Goal: Task Accomplishment & Management: Complete application form

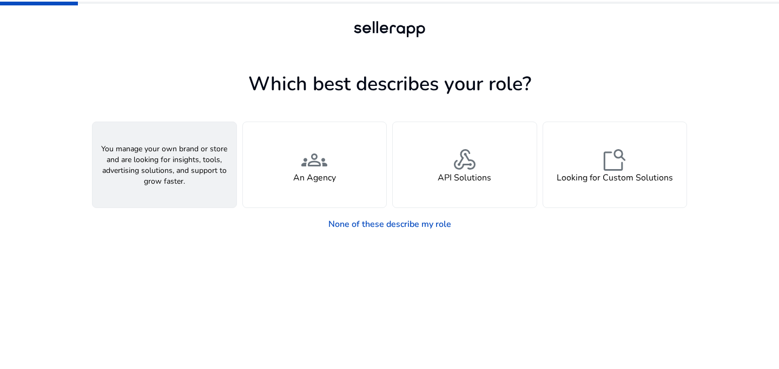
click at [195, 163] on div "person A Seller" at bounding box center [164, 164] width 144 height 85
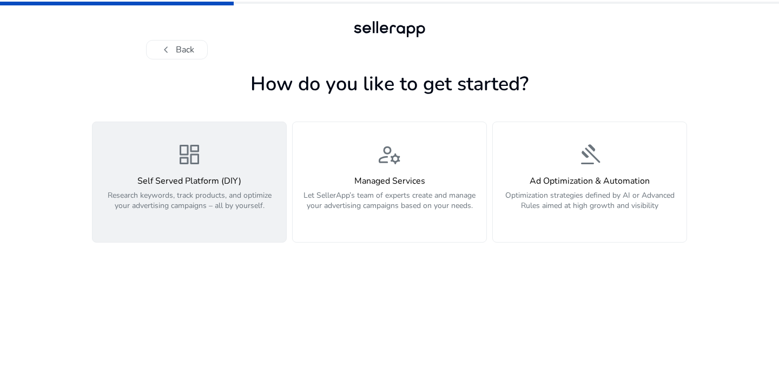
click at [203, 162] on div "dashboard Self Served Platform (DIY) Research keywords, track products, and opt…" at bounding box center [189, 182] width 181 height 81
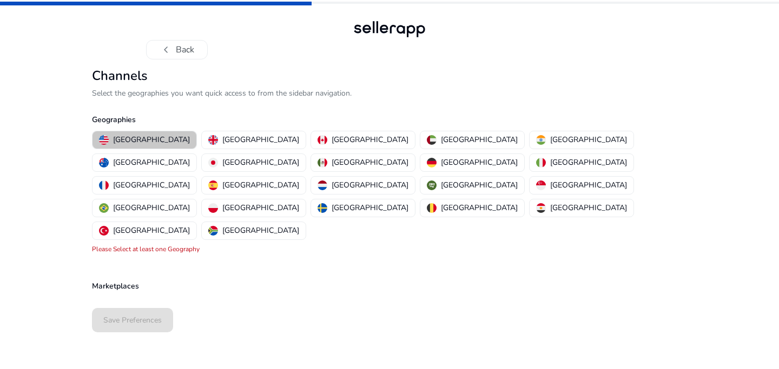
click at [148, 138] on p "[GEOGRAPHIC_DATA]" at bounding box center [151, 139] width 77 height 11
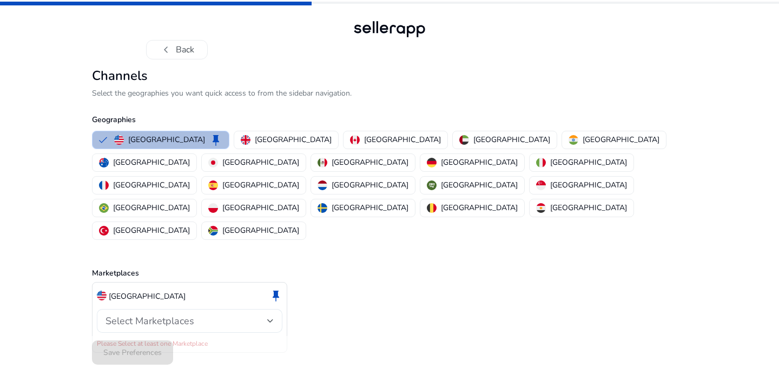
click at [139, 315] on span "Select Marketplaces" at bounding box center [149, 321] width 89 height 13
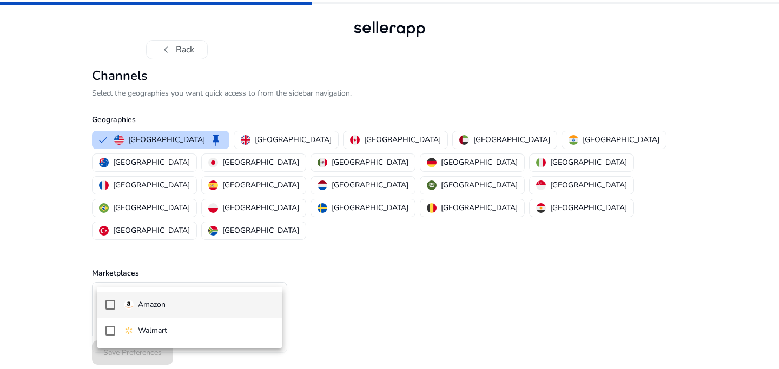
click at [152, 298] on mat-option "Amazon" at bounding box center [190, 305] width 186 height 26
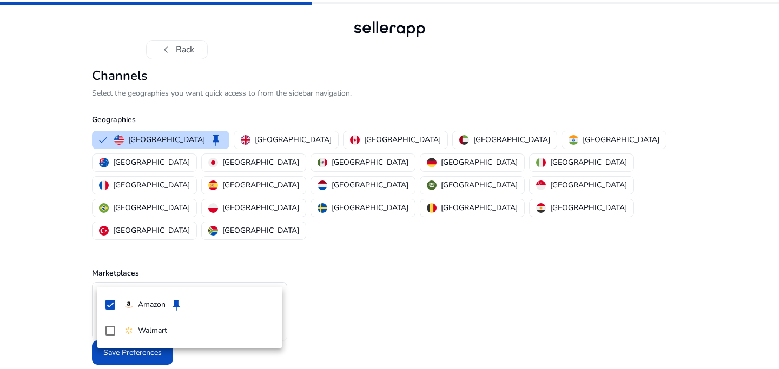
click at [329, 311] on div at bounding box center [389, 184] width 779 height 369
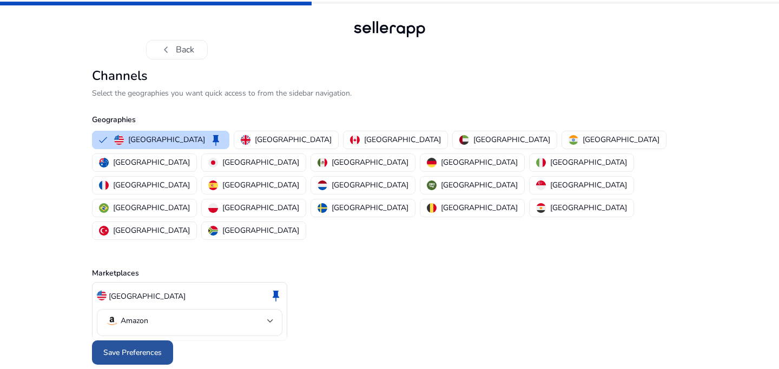
click at [140, 347] on span "Save Preferences" at bounding box center [132, 352] width 58 height 11
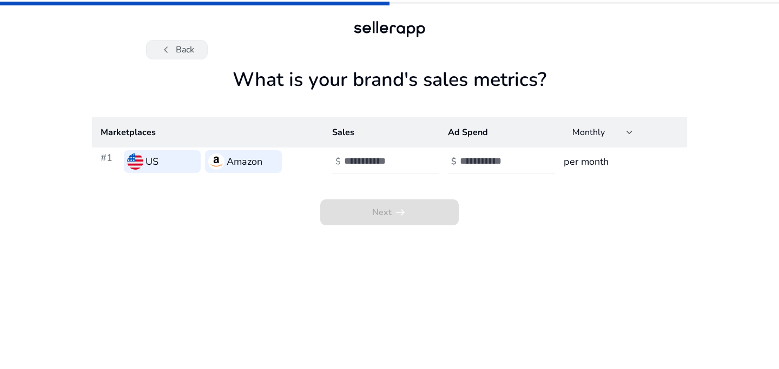
click at [191, 50] on button "chevron_left Back" at bounding box center [177, 49] width 62 height 19
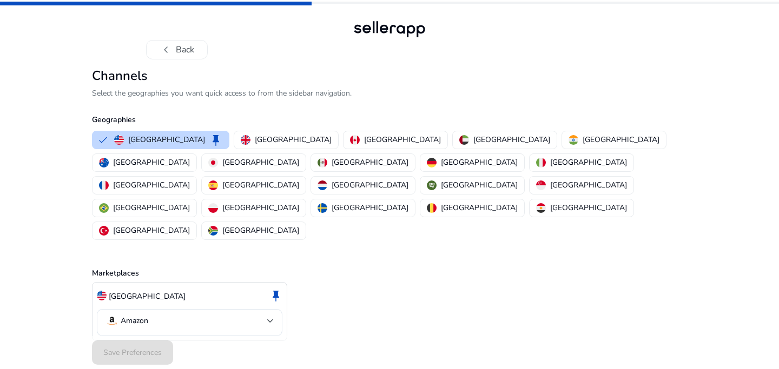
click at [191, 50] on button "chevron_left Back" at bounding box center [177, 49] width 62 height 19
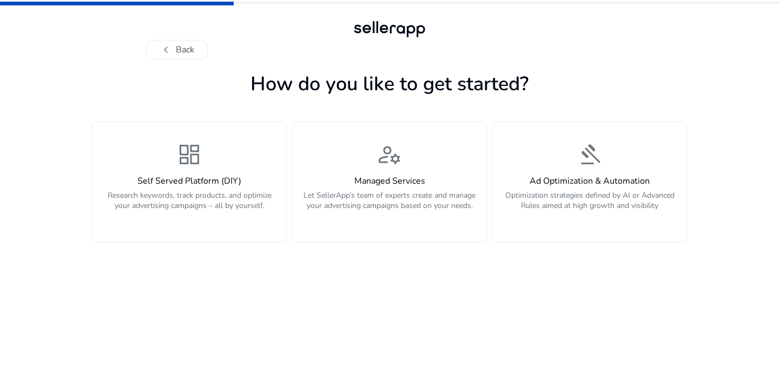
click at [191, 50] on button "chevron_left Back" at bounding box center [177, 49] width 62 height 19
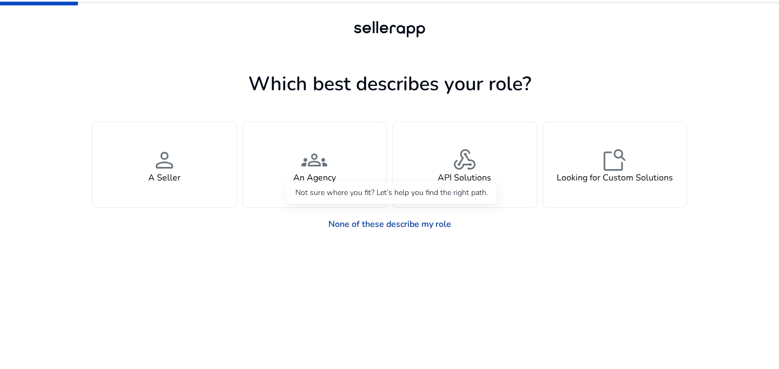
click at [374, 219] on link "None of these describe my role" at bounding box center [390, 225] width 140 height 22
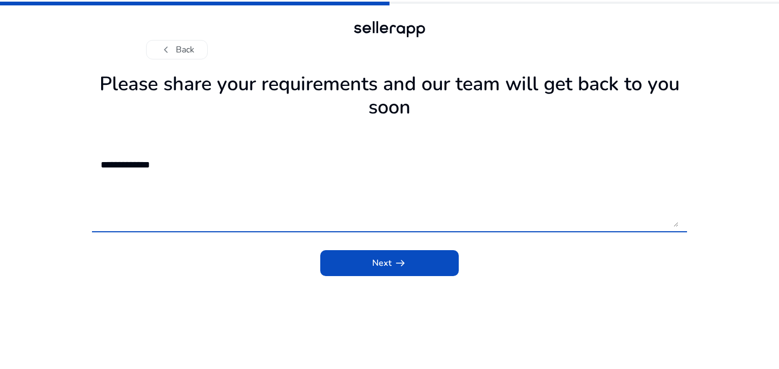
type textarea "**********"
click at [409, 262] on span "submit" at bounding box center [389, 263] width 138 height 26
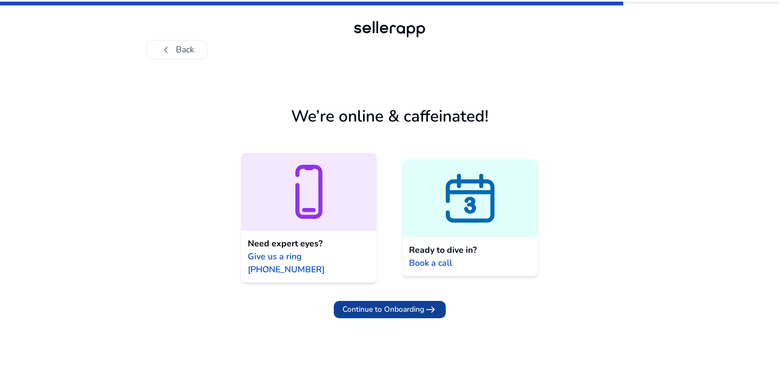
click at [401, 304] on span "Continue to Onboarding" at bounding box center [383, 309] width 82 height 11
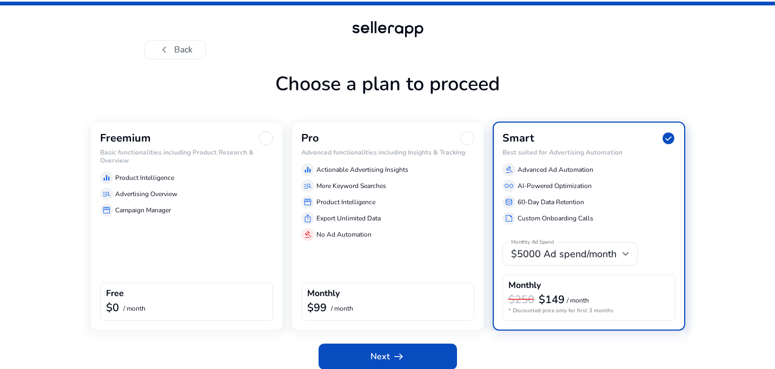
scroll to position [9, 0]
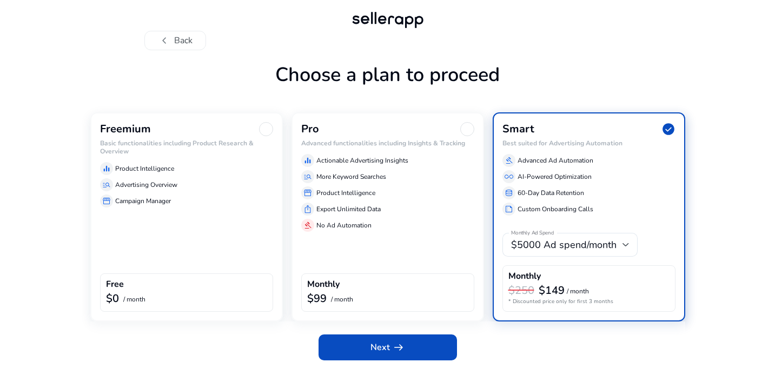
click at [208, 243] on div "Freemium Basic functionalities including Product Research & Overview equalizer …" at bounding box center [186, 217] width 193 height 209
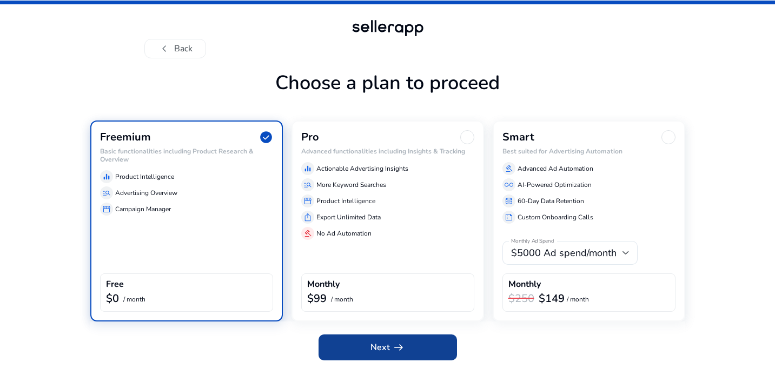
click at [382, 344] on span "Next arrow_right_alt" at bounding box center [388, 347] width 35 height 13
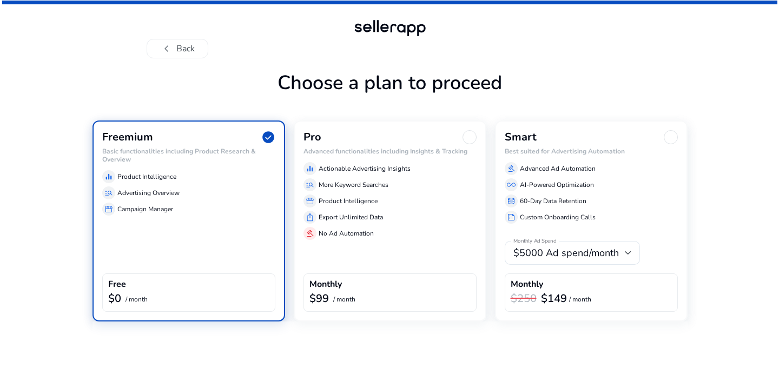
scroll to position [0, 0]
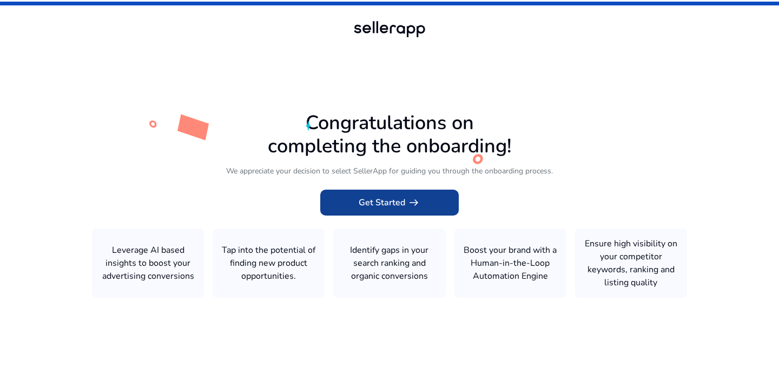
click at [396, 194] on span at bounding box center [389, 203] width 138 height 26
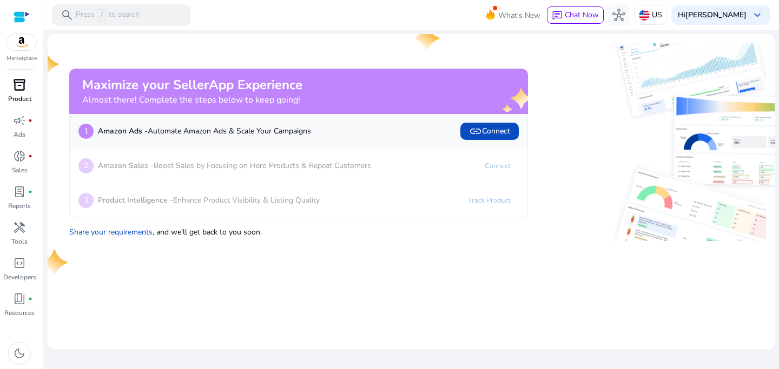
click at [26, 91] on div "inventory_2" at bounding box center [19, 84] width 30 height 17
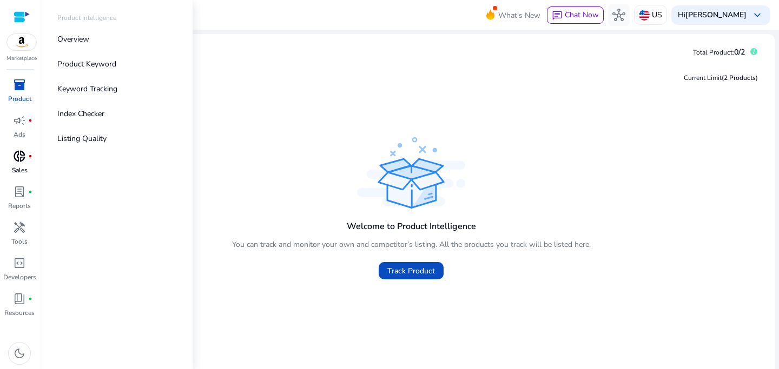
click at [19, 154] on span "donut_small" at bounding box center [19, 156] width 13 height 13
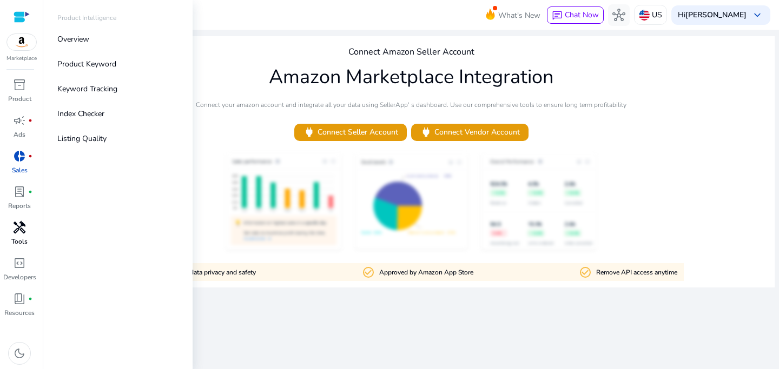
click at [22, 224] on span "handyman" at bounding box center [19, 227] width 13 height 13
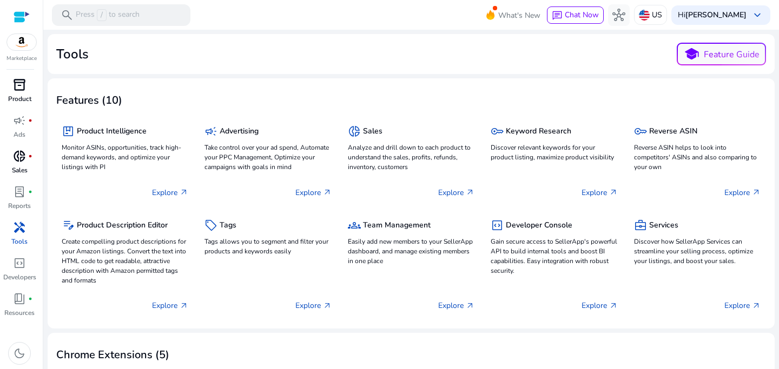
click at [22, 84] on span "inventory_2" at bounding box center [19, 84] width 13 height 13
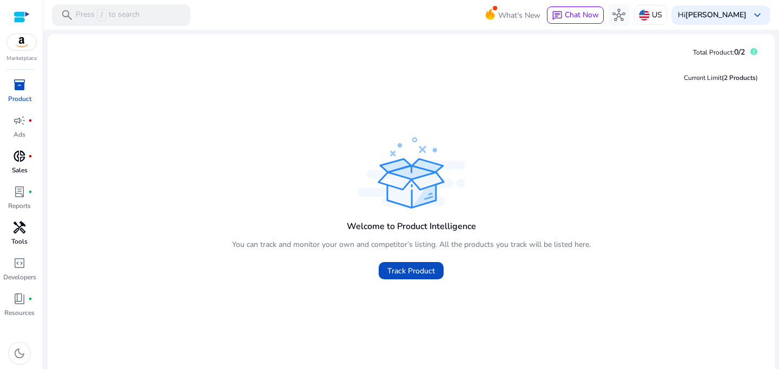
click at [25, 50] on div at bounding box center [21, 42] width 30 height 17
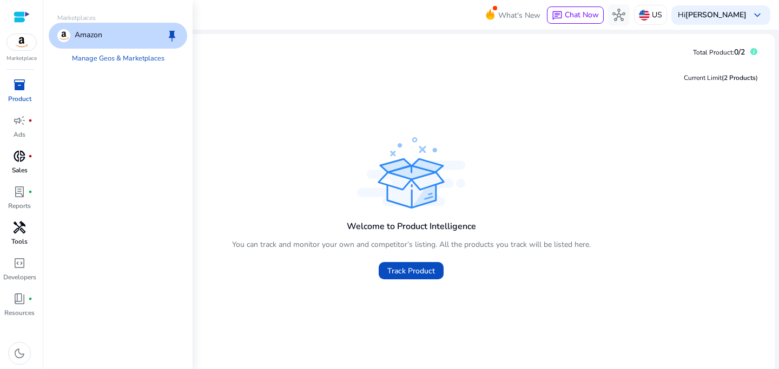
click at [100, 33] on p "Amazon" at bounding box center [89, 35] width 28 height 13
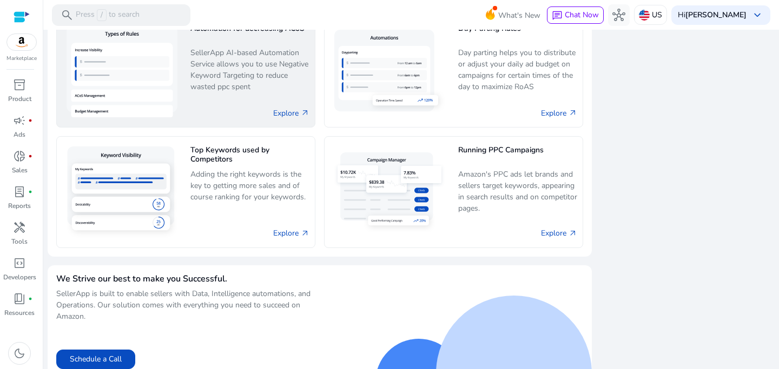
scroll to position [682, 0]
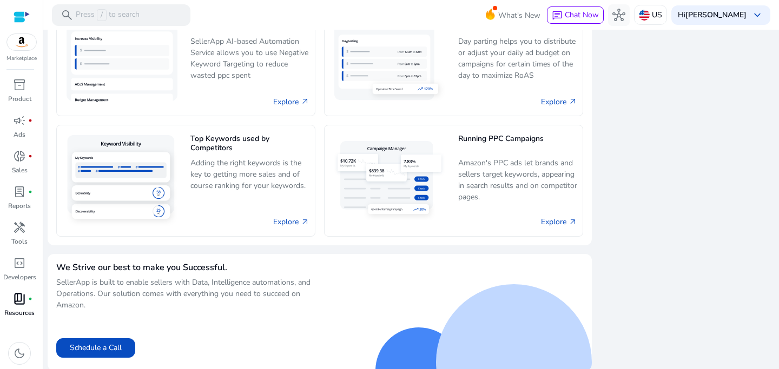
click at [25, 293] on span "book_4" at bounding box center [19, 299] width 13 height 13
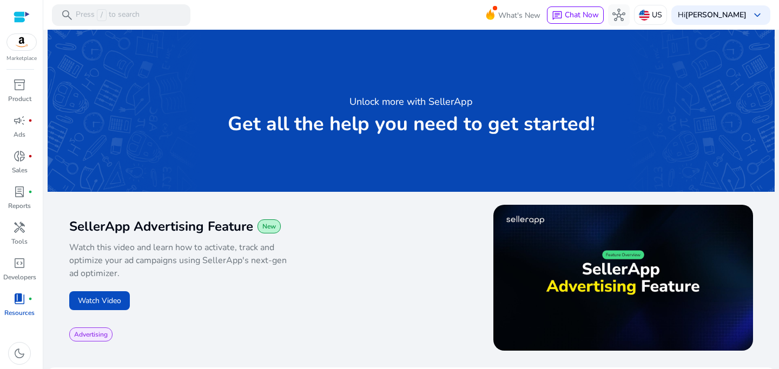
click at [22, 17] on div at bounding box center [22, 17] width 16 height 12
